Goal: Find specific fact: Find specific fact

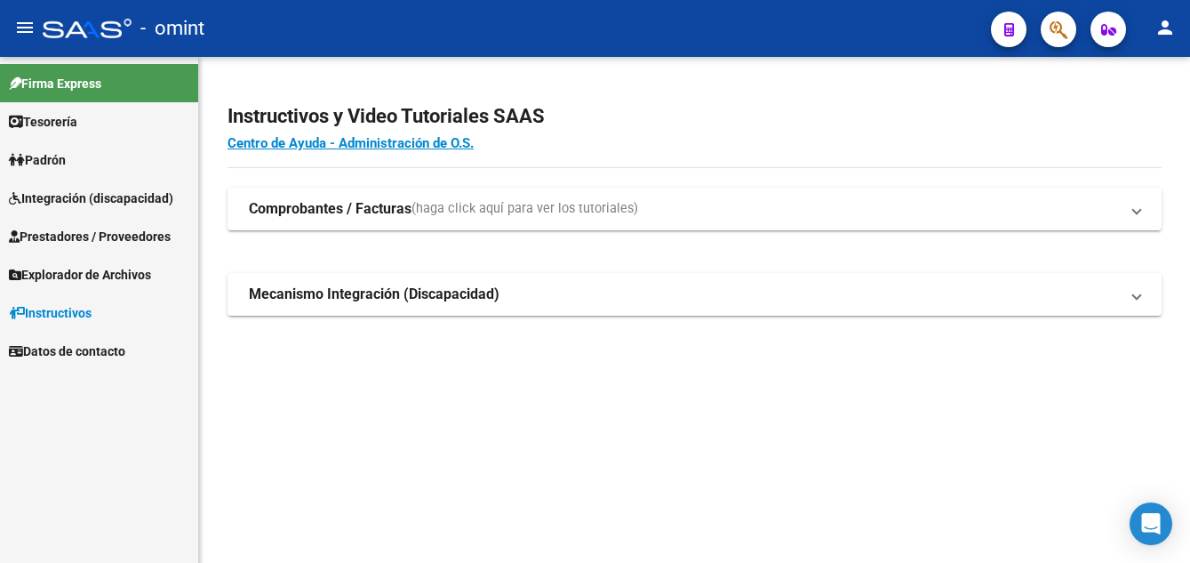
click at [62, 199] on span "Integración (discapacidad)" at bounding box center [91, 198] width 164 height 20
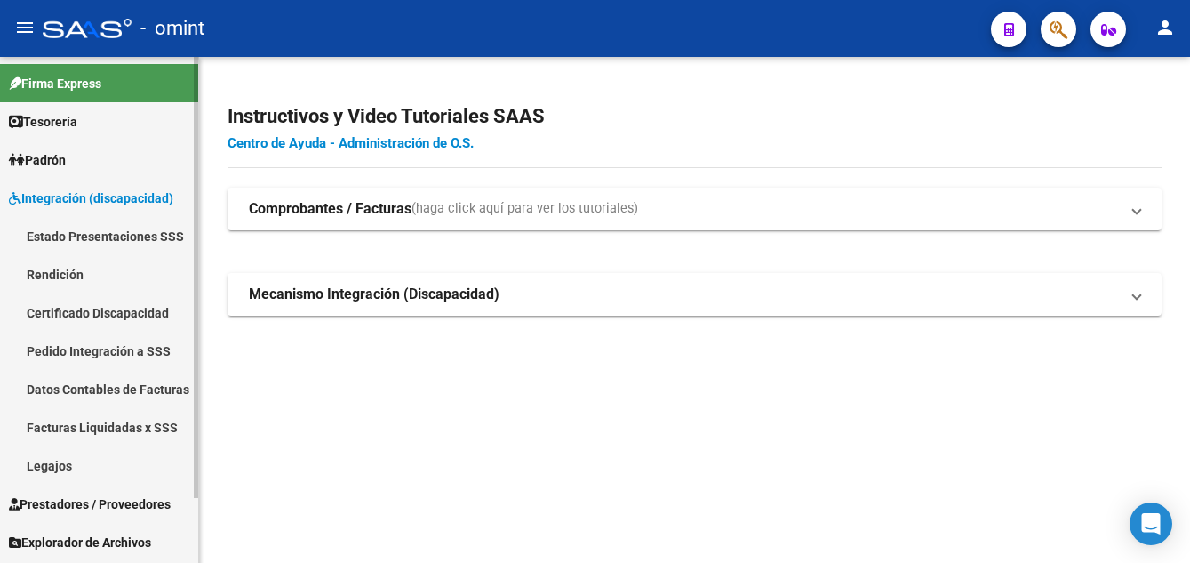
click at [49, 466] on link "Legajos" at bounding box center [99, 465] width 198 height 38
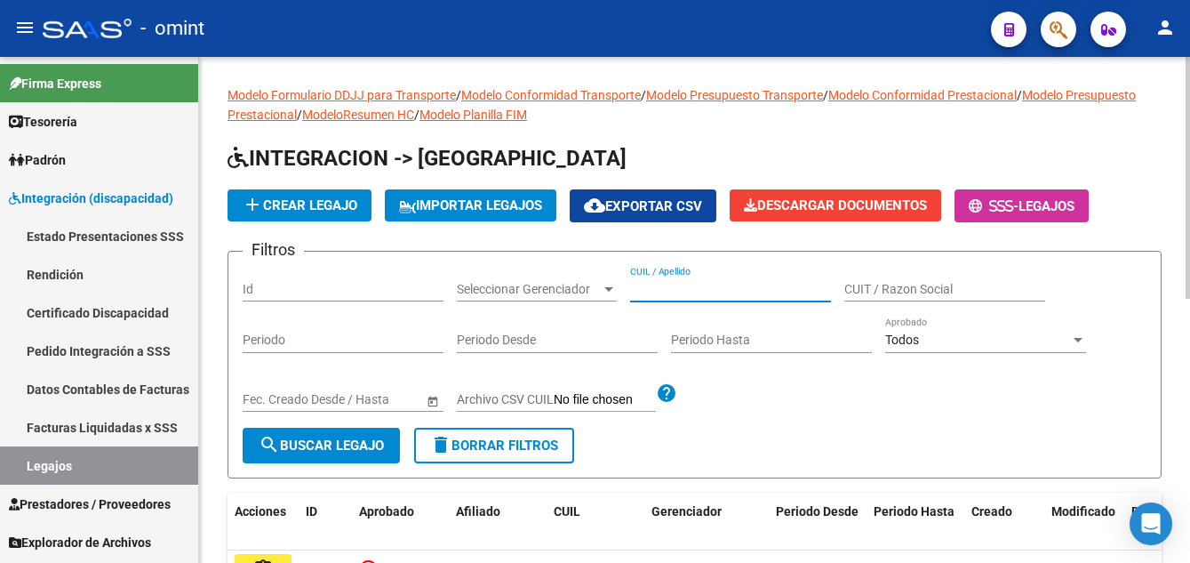
paste input "[PERSON_NAME] [PERSON_NAME]"
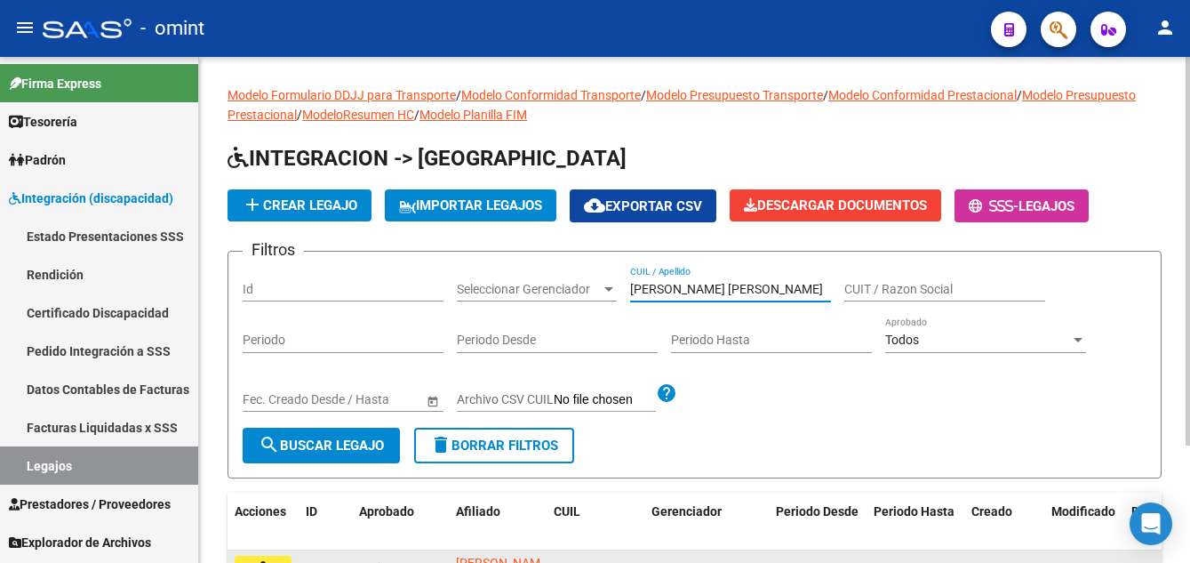
scroll to position [153, 0]
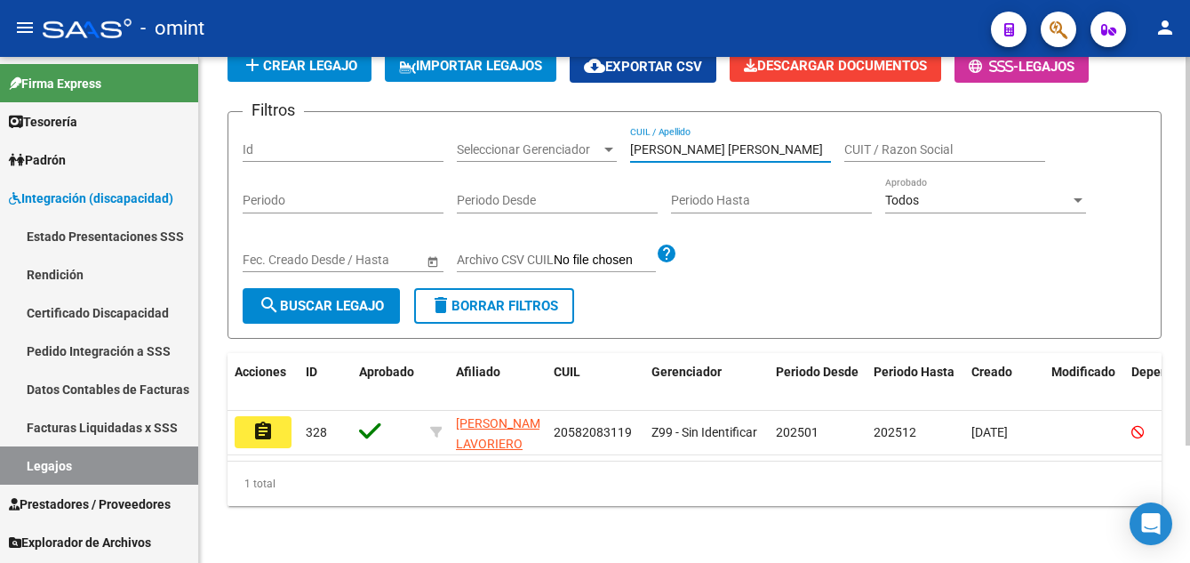
type input "[PERSON_NAME] [PERSON_NAME]"
click at [447, 312] on form "Filtros Id Seleccionar Gerenciador Seleccionar Gerenciador [PERSON_NAME] [PERSO…" at bounding box center [695, 225] width 934 height 228
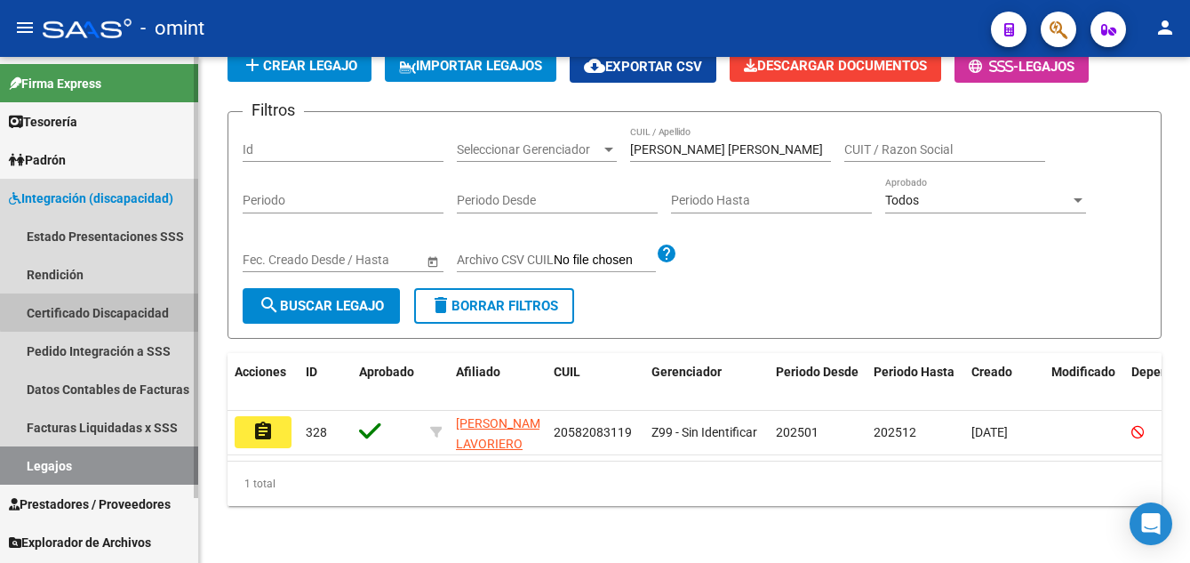
click at [100, 311] on link "Certificado Discapacidad" at bounding box center [99, 312] width 198 height 38
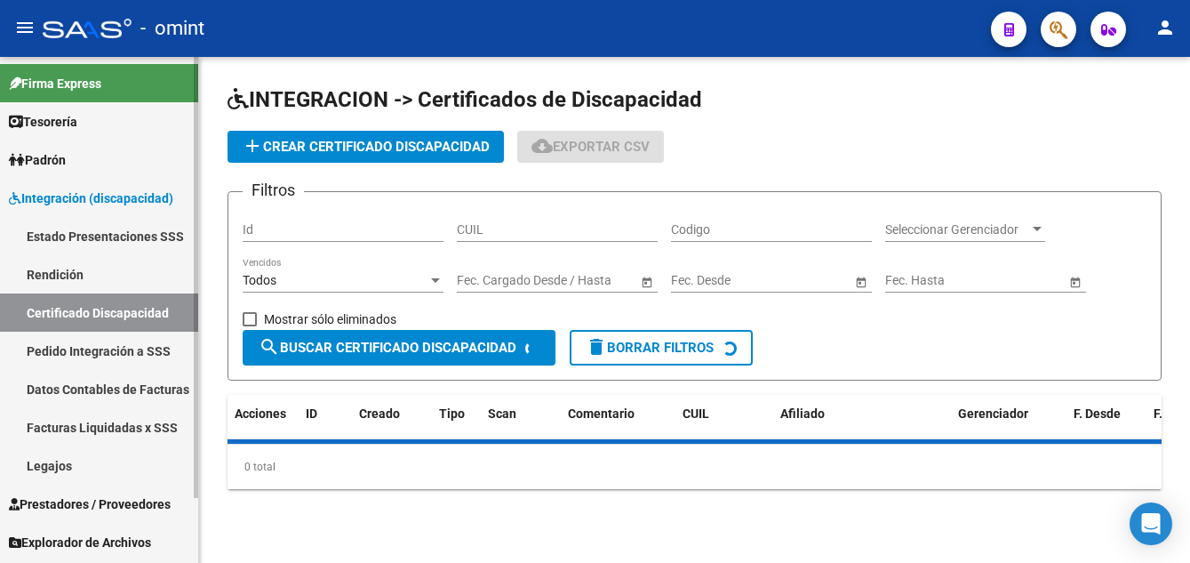
click at [67, 467] on link "Legajos" at bounding box center [99, 465] width 198 height 38
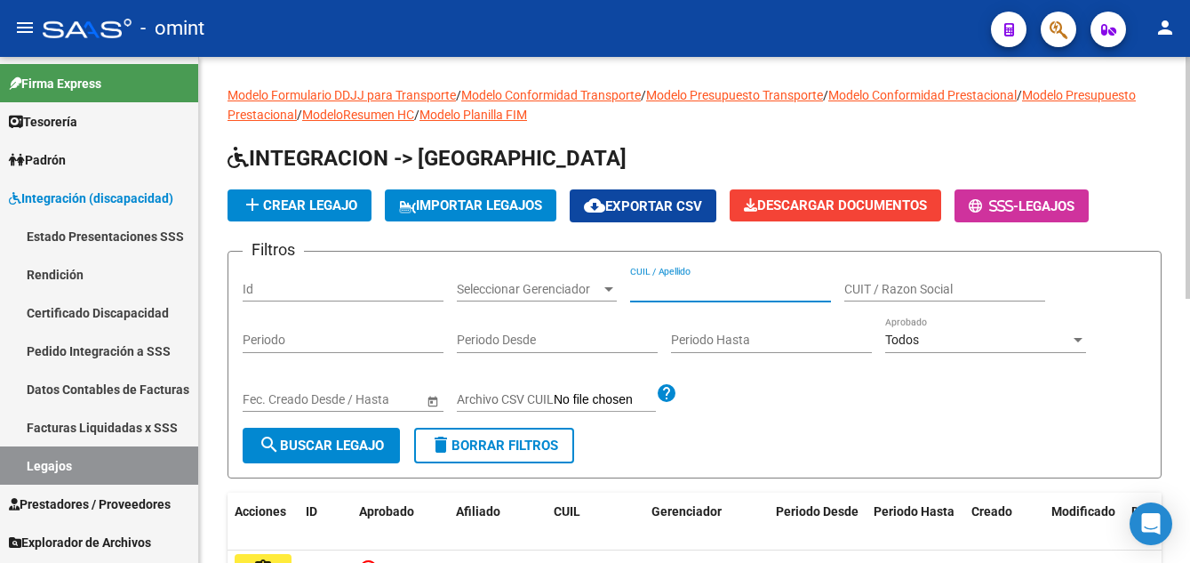
paste input "[PERSON_NAME] [PERSON_NAME]"
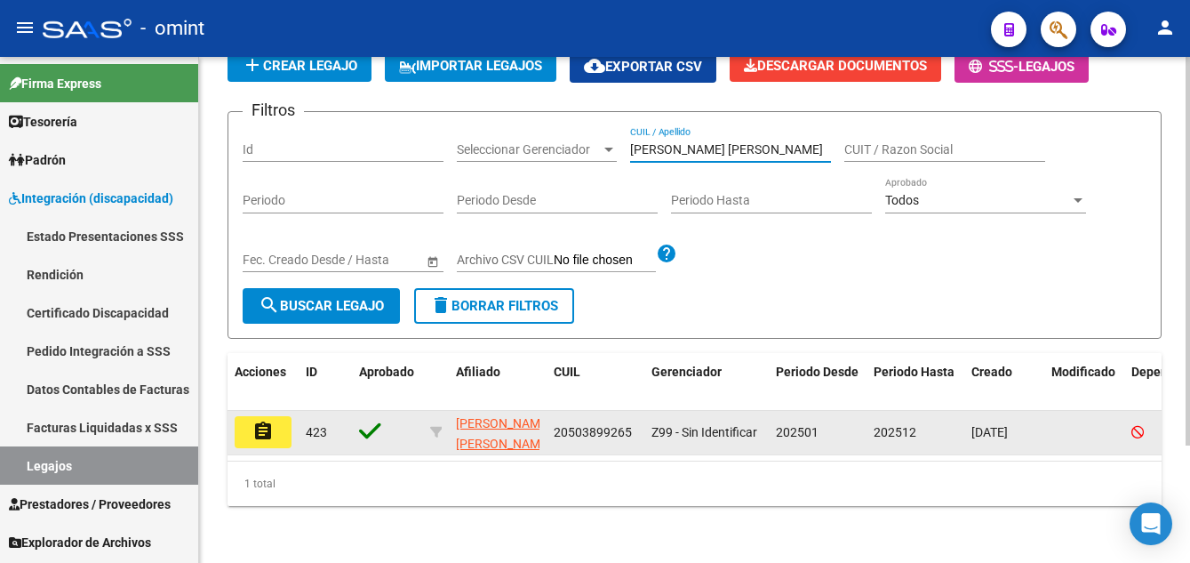
type input "[PERSON_NAME] [PERSON_NAME]"
click at [262, 422] on mat-icon "assignment" at bounding box center [262, 431] width 21 height 21
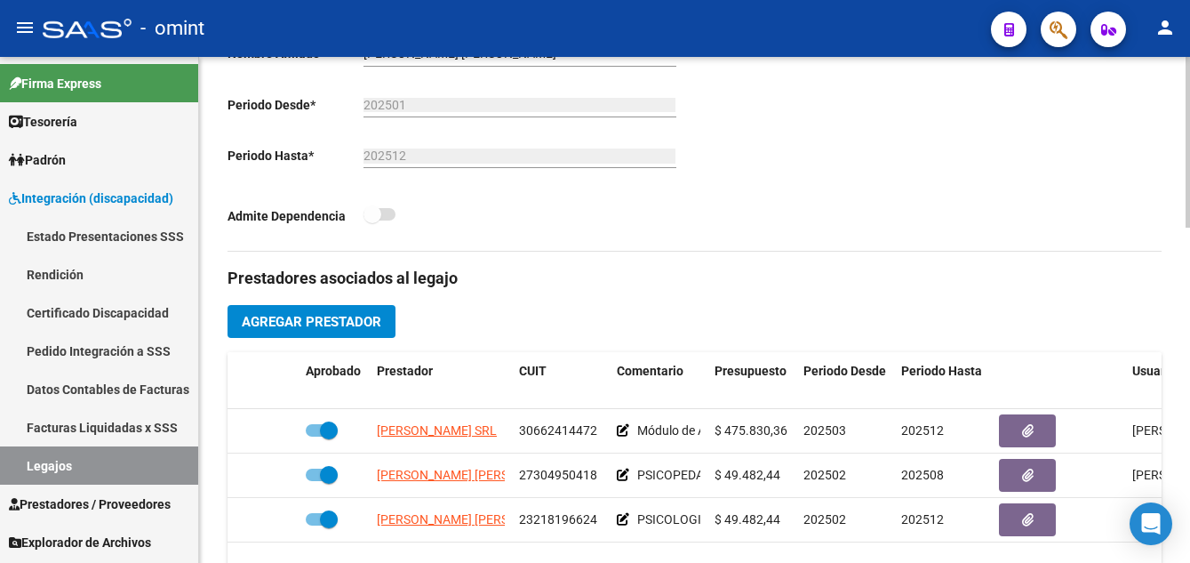
scroll to position [622, 0]
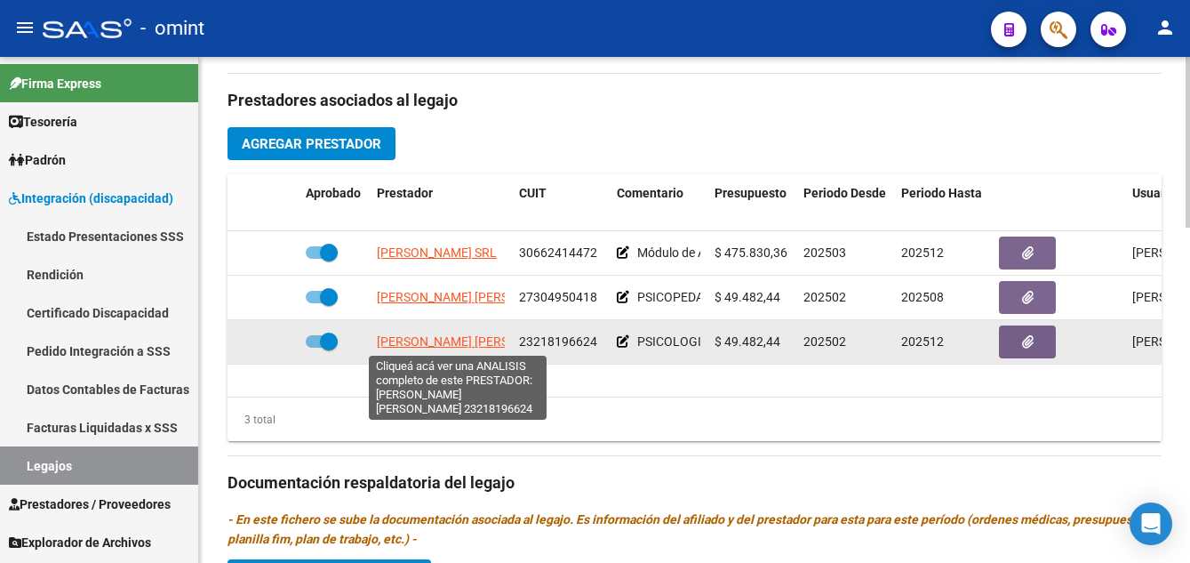
click at [470, 340] on span "[PERSON_NAME] [PERSON_NAME]" at bounding box center [473, 341] width 193 height 14
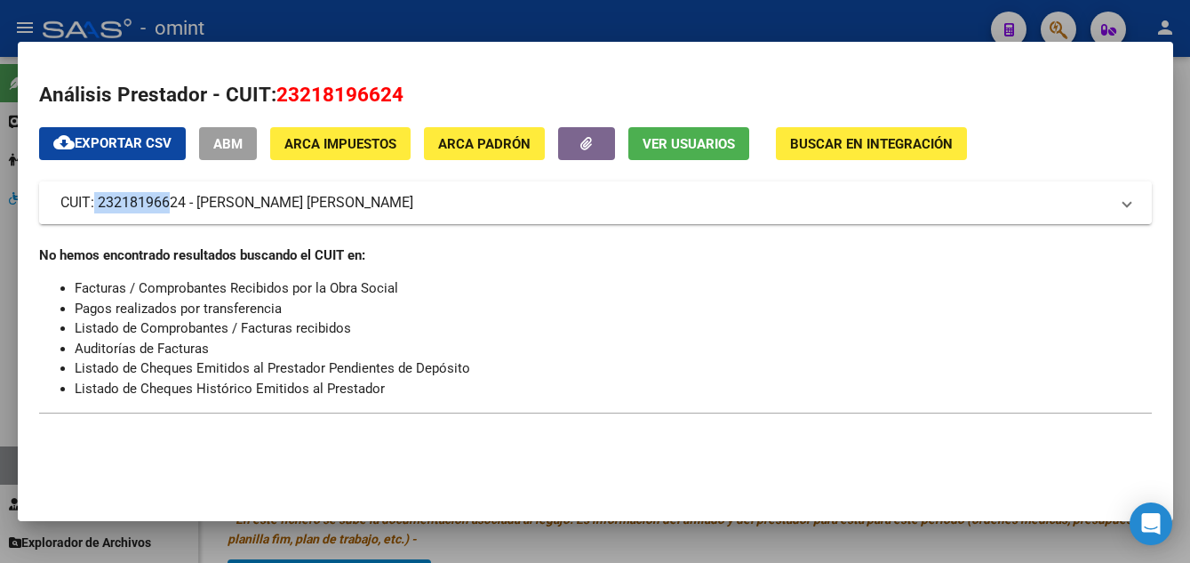
drag, startPoint x: 91, startPoint y: 203, endPoint x: 160, endPoint y: 207, distance: 69.5
click at [160, 207] on mat-panel-title "CUIT: 23218196624 - [PERSON_NAME] [PERSON_NAME]" at bounding box center [584, 202] width 1049 height 21
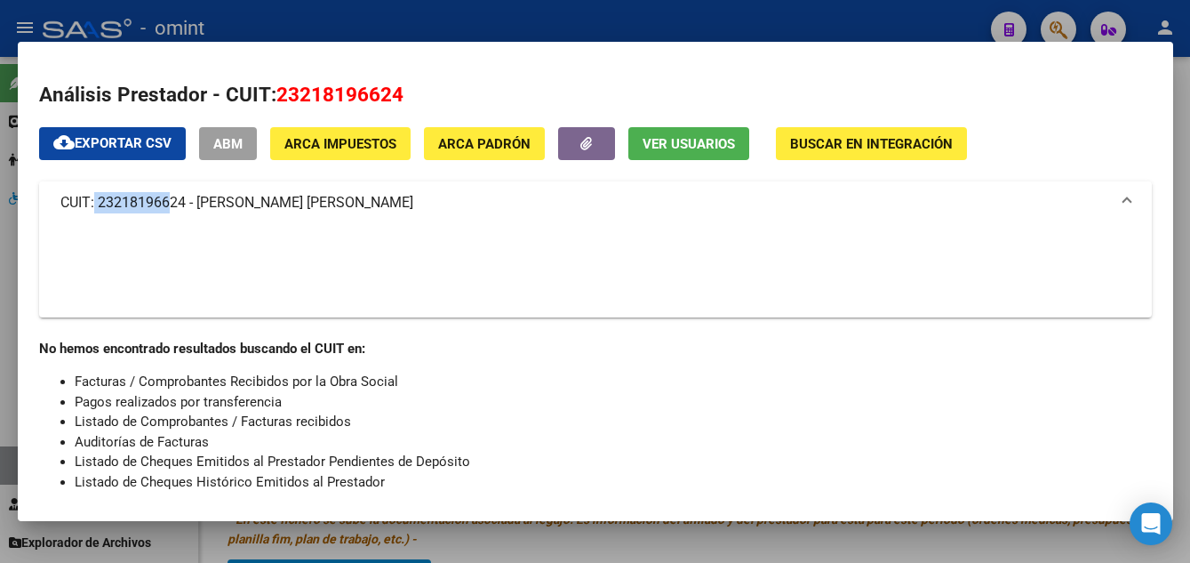
click at [160, 207] on mat-panel-title "CUIT: 23218196624 - [PERSON_NAME] [PERSON_NAME]" at bounding box center [584, 202] width 1049 height 21
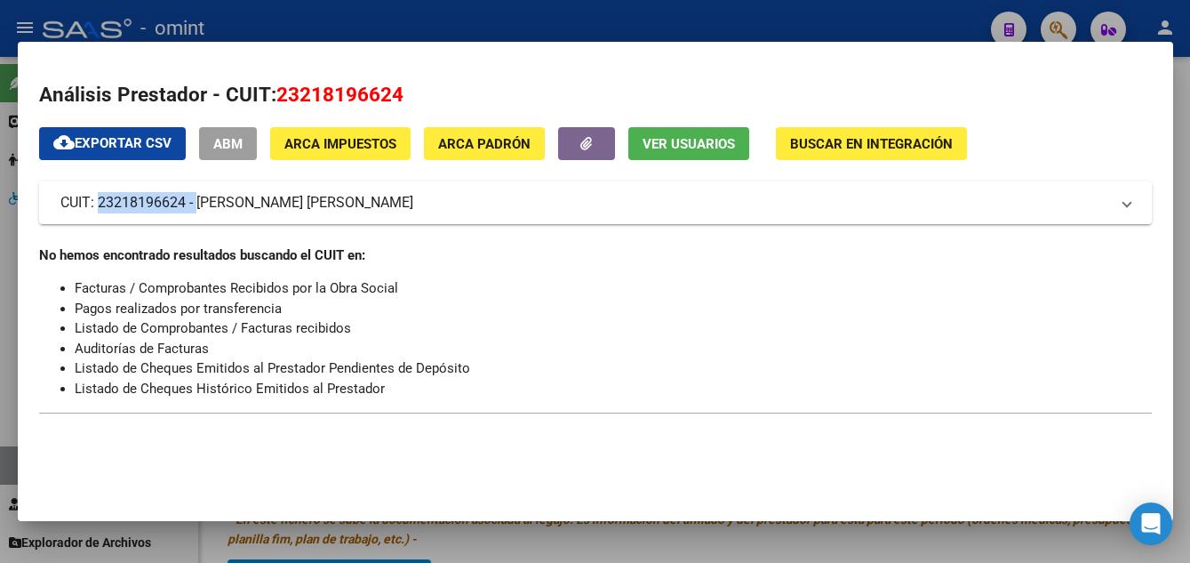
drag, startPoint x: 96, startPoint y: 201, endPoint x: 192, endPoint y: 207, distance: 96.2
click at [192, 207] on mat-panel-title "CUIT: 23218196624 - [PERSON_NAME] [PERSON_NAME]" at bounding box center [584, 202] width 1049 height 21
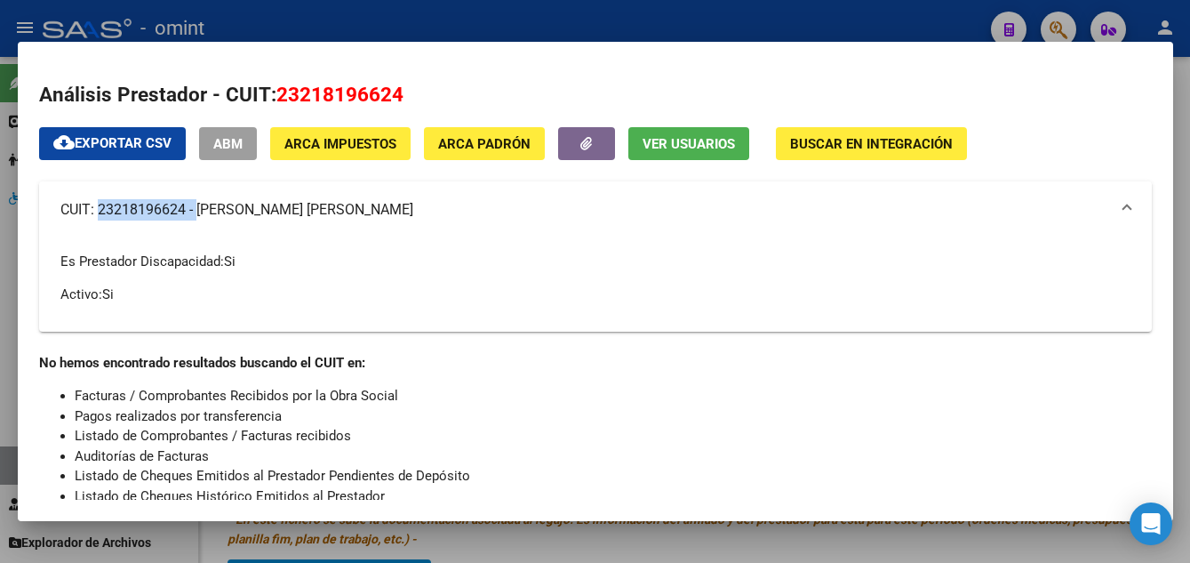
click at [156, 222] on mat-expansion-panel-header "CUIT: 23218196624 - [PERSON_NAME] [PERSON_NAME]" at bounding box center [595, 209] width 1113 height 57
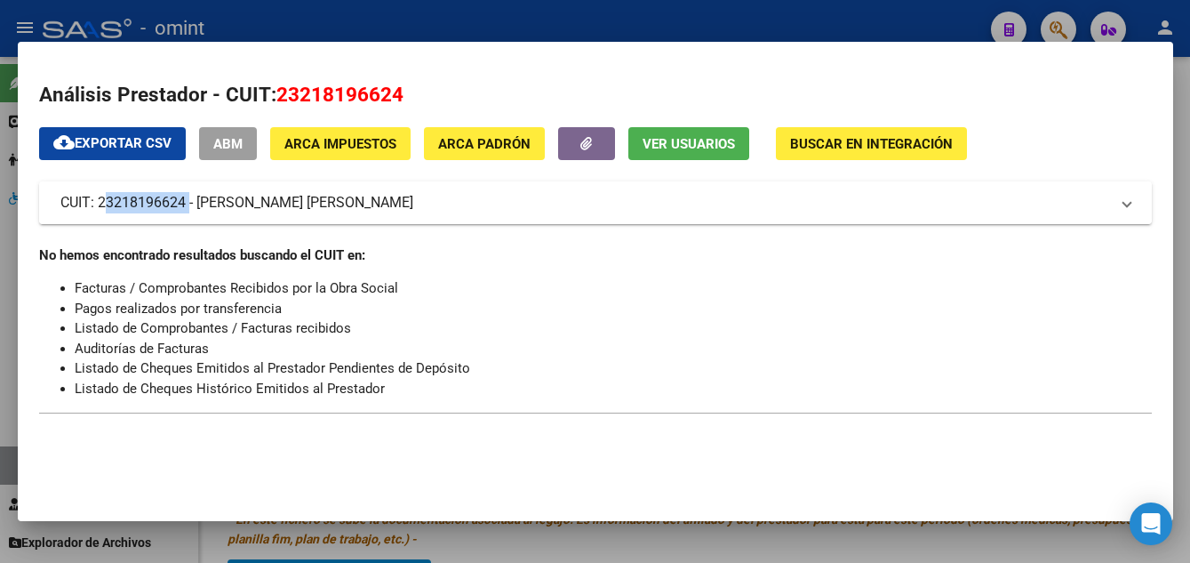
drag, startPoint x: 99, startPoint y: 203, endPoint x: 183, endPoint y: 212, distance: 84.9
click at [183, 212] on mat-panel-title "CUIT: 23218196624 - [PERSON_NAME] [PERSON_NAME]" at bounding box center [584, 202] width 1049 height 21
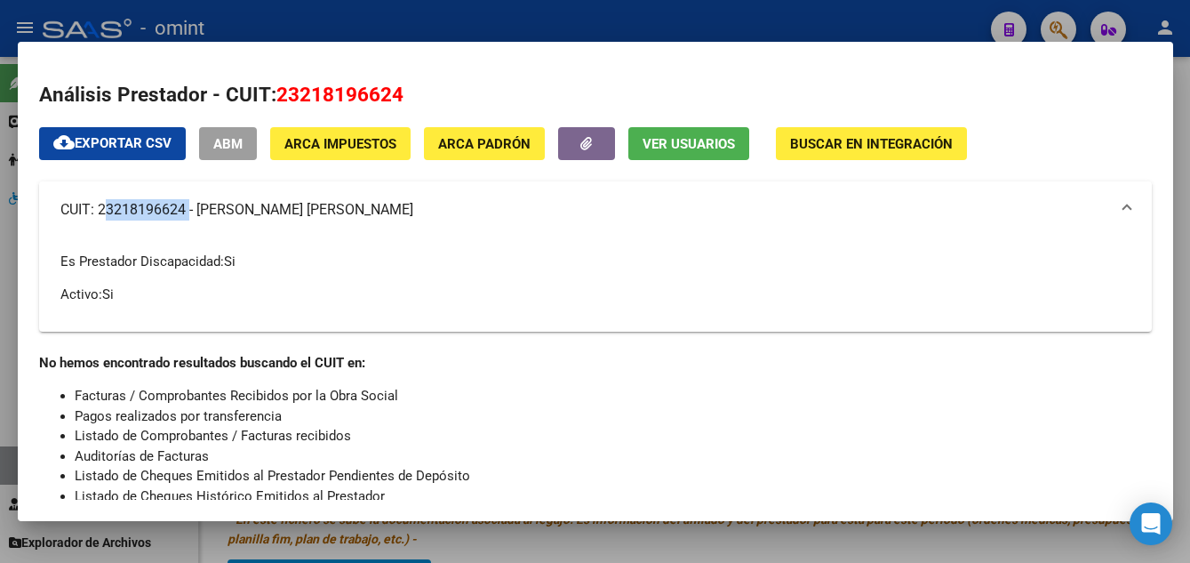
copy mat-panel-title "23218196624"
